Goal: Information Seeking & Learning: Learn about a topic

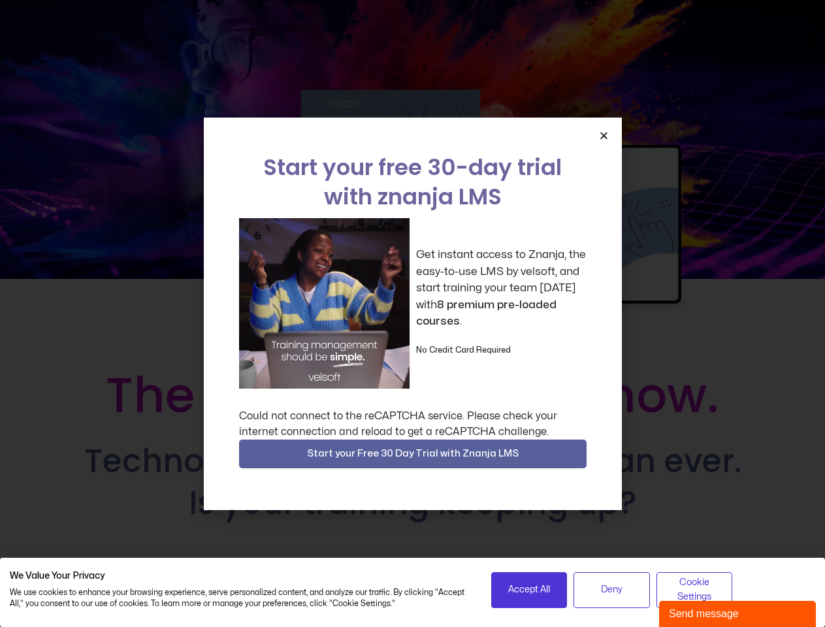
click at [412, 313] on div "Get instant access to Znanja, the easy-to-use LMS by velsoft, and start trainin…" at bounding box center [412, 303] width 347 height 170
click at [603, 135] on icon "Close" at bounding box center [604, 136] width 10 height 10
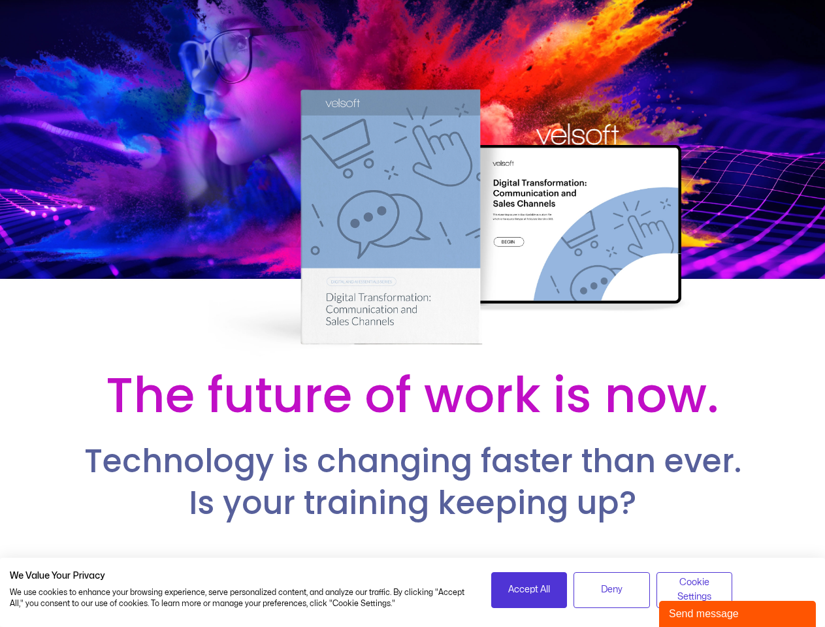
click at [413, 454] on h2 "Technology is changing faster than ever. Is your training keeping up?" at bounding box center [412, 482] width 740 height 83
click at [529, 590] on span "Accept All" at bounding box center [529, 589] width 42 height 14
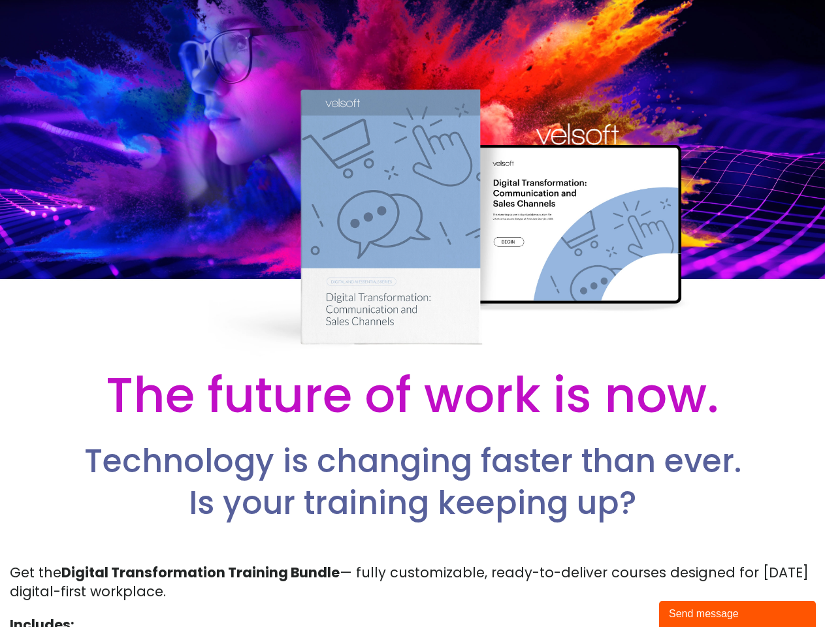
click at [611, 590] on p "Get the Digital Transformation Training Bundle — fully customizable, ready-to-d…" at bounding box center [412, 582] width 805 height 39
click at [694, 590] on p "Get the Digital Transformation Training Bundle — fully customizable, ready-to-d…" at bounding box center [412, 582] width 805 height 39
click at [737, 614] on div "Send message" at bounding box center [737, 614] width 137 height 16
